Goal: Task Accomplishment & Management: Complete application form

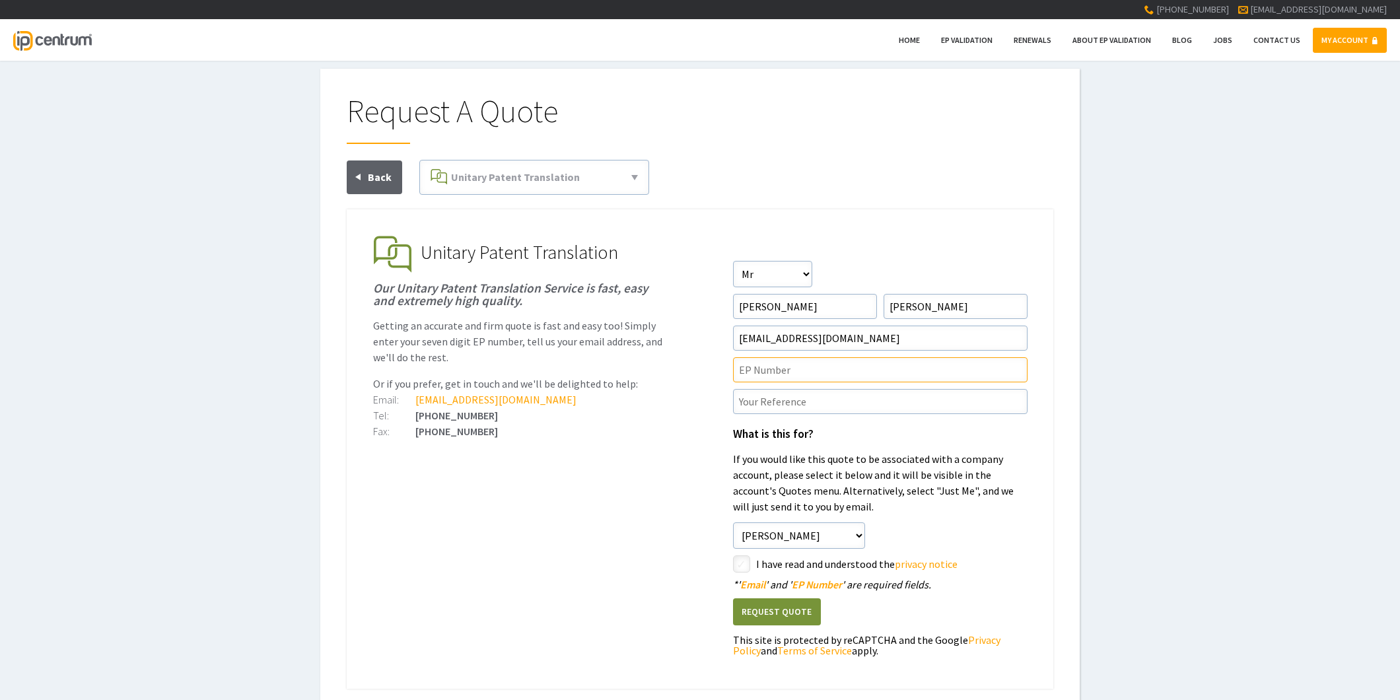
drag, startPoint x: 768, startPoint y: 371, endPoint x: 757, endPoint y: 368, distance: 10.9
click at [768, 371] on input"] "text" at bounding box center [880, 369] width 294 height 25
paste input"] "3967025"
type input"] "EP3967025"
click at [751, 400] on input"] "text" at bounding box center [880, 401] width 294 height 25
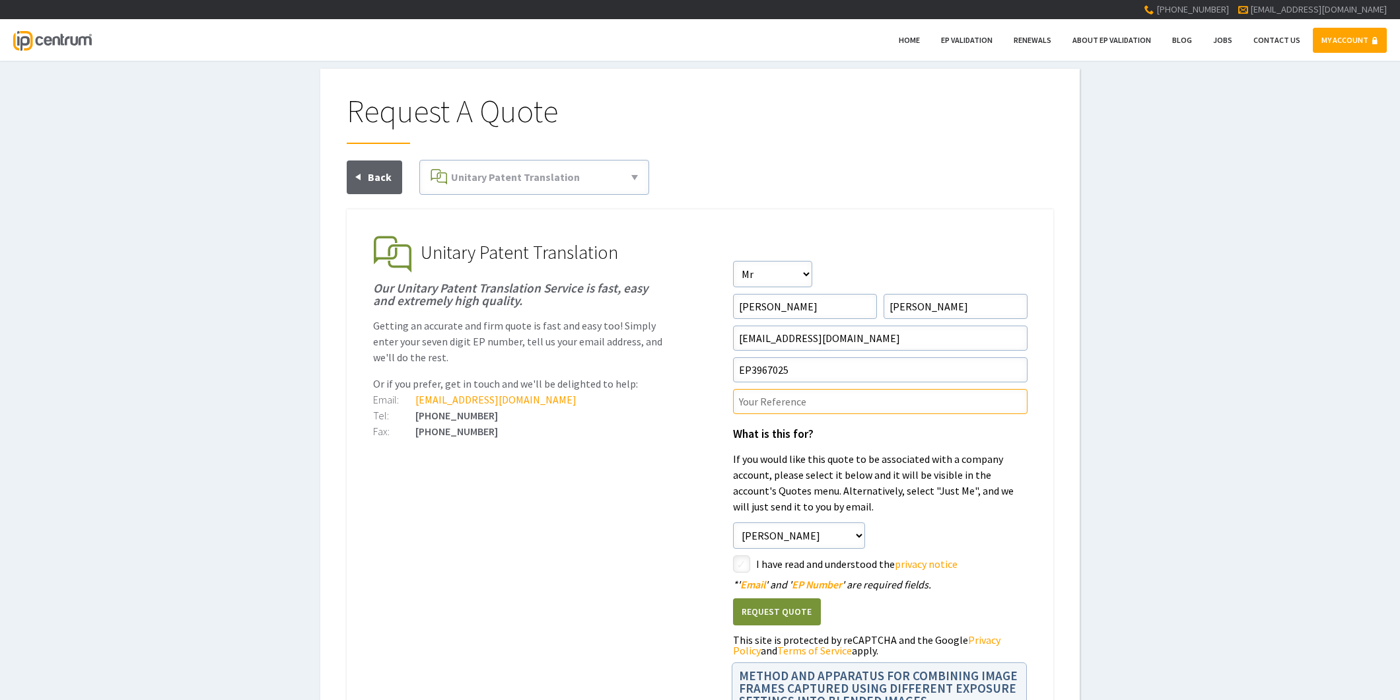
paste input"] "P38999UP1V"
type input"] "P38999UP1V/IRJ"
drag, startPoint x: 743, startPoint y: 557, endPoint x: 756, endPoint y: 579, distance: 25.5
click at [742, 557] on input"] "checkbox" at bounding box center [743, 565] width 16 height 16
checkbox input"] "true"
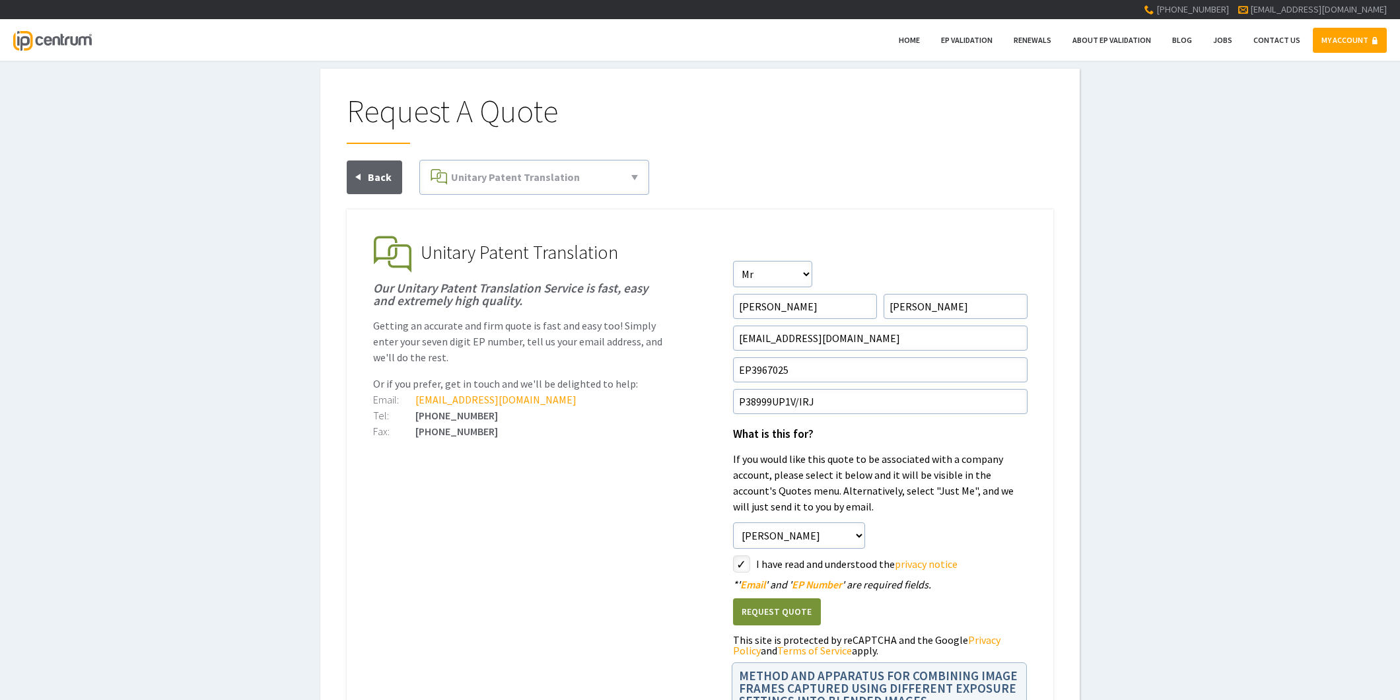
click at [761, 612] on button "Request Quote" at bounding box center [777, 611] width 88 height 27
